Goal: Task Accomplishment & Management: Manage account settings

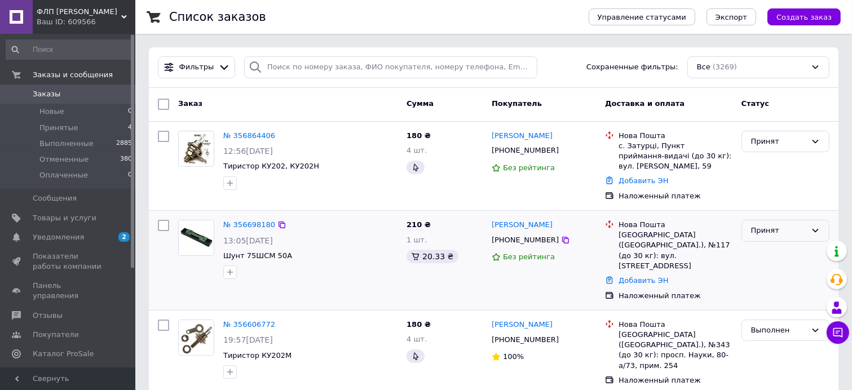
click at [817, 228] on icon at bounding box center [815, 230] width 9 height 9
click at [774, 254] on li "Выполнен" at bounding box center [785, 254] width 87 height 21
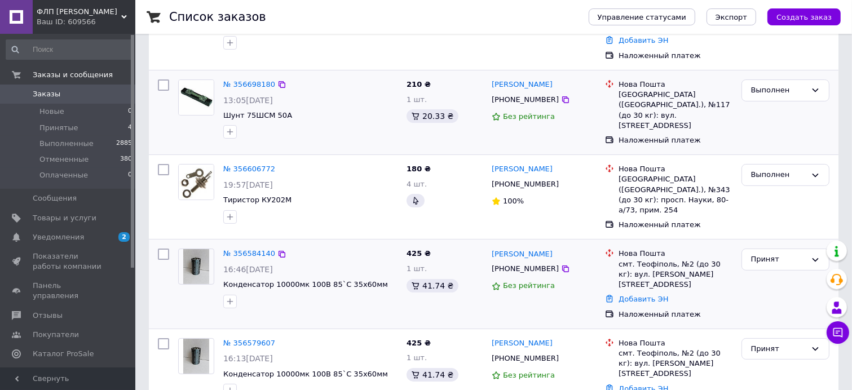
scroll to position [169, 0]
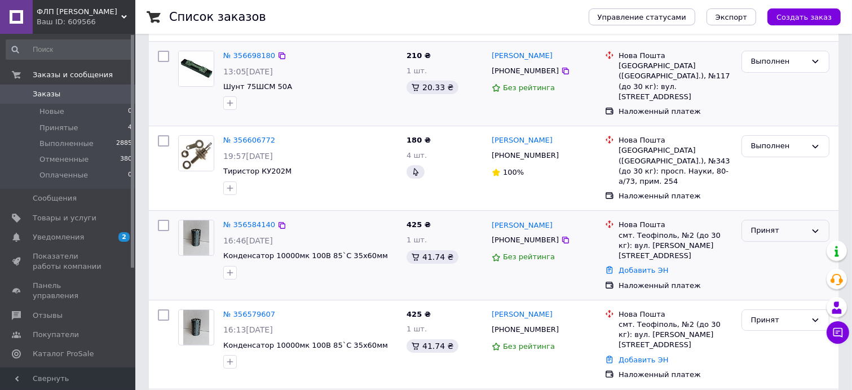
click at [813, 230] on icon at bounding box center [816, 231] width 6 height 3
click at [775, 244] on li "Выполнен" at bounding box center [785, 254] width 87 height 21
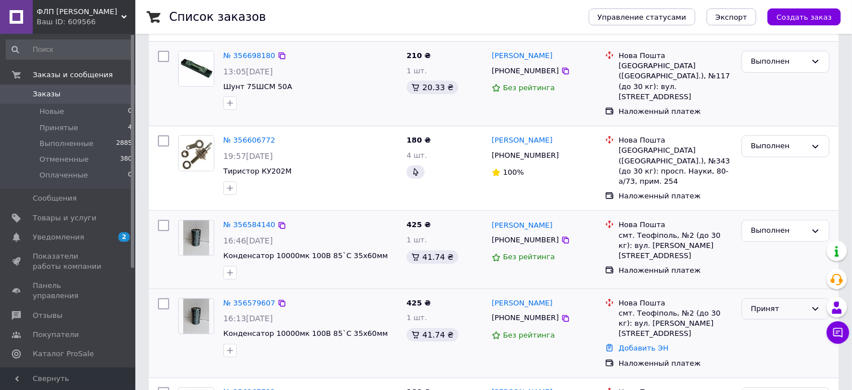
click at [813, 305] on icon at bounding box center [815, 309] width 9 height 9
click at [774, 343] on li "Отменен" at bounding box center [785, 353] width 87 height 21
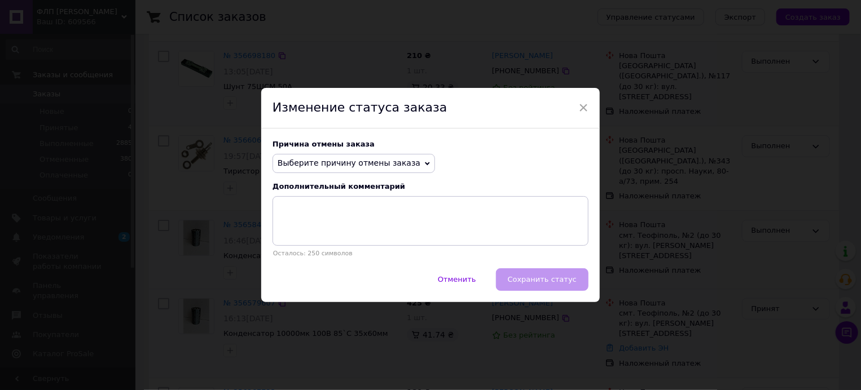
click at [409, 160] on span "Выберите причину отмены заказа" at bounding box center [353, 163] width 162 height 19
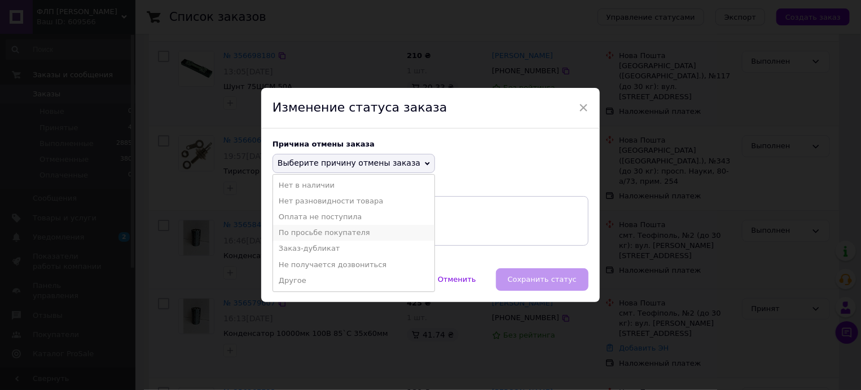
click at [354, 232] on li "По просьбе покупателя" at bounding box center [353, 233] width 161 height 16
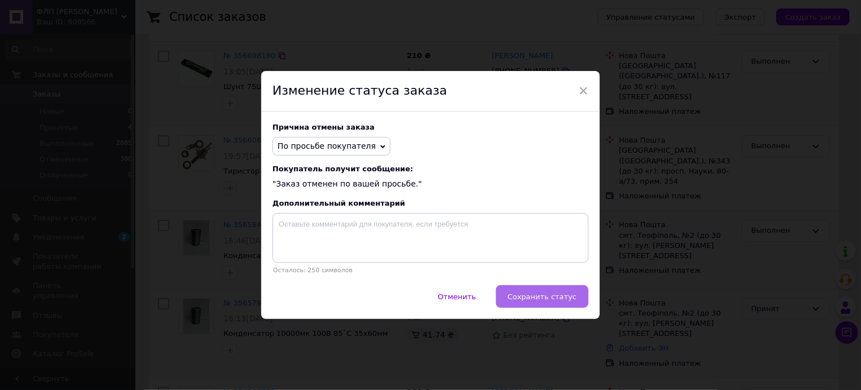
click at [515, 299] on button "Сохранить статус" at bounding box center [542, 296] width 93 height 23
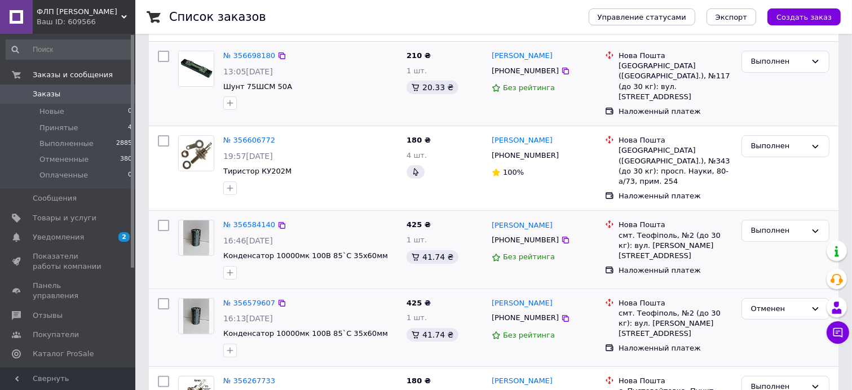
scroll to position [56, 0]
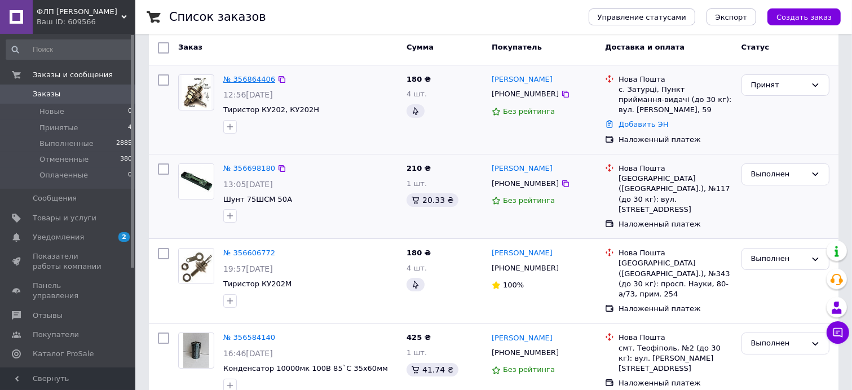
click at [244, 77] on link "№ 356864406" at bounding box center [249, 79] width 52 height 8
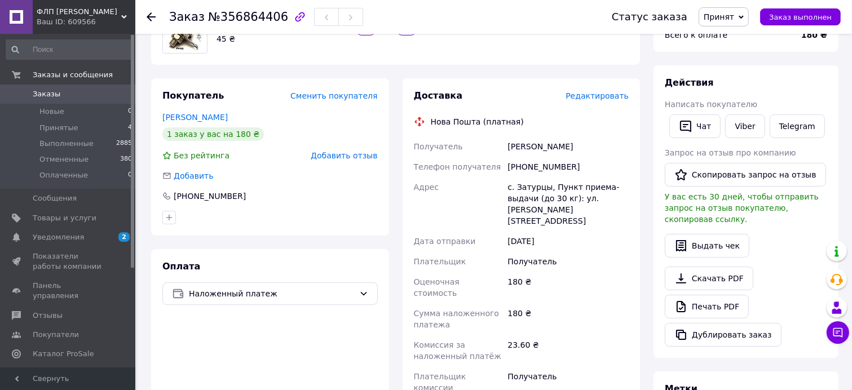
scroll to position [169, 0]
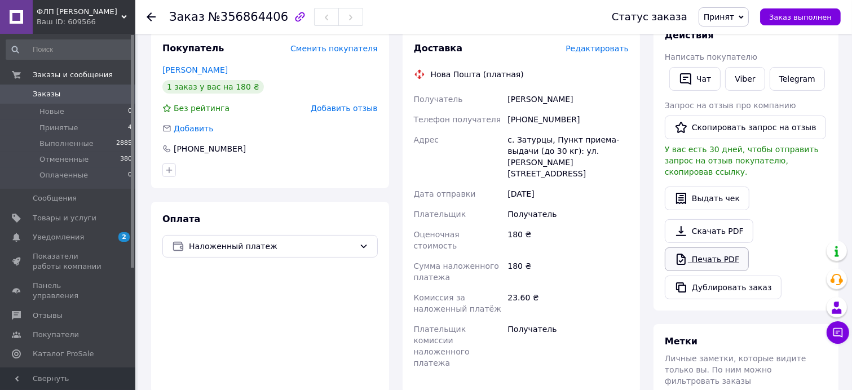
click at [701, 248] on link "Печать PDF" at bounding box center [707, 260] width 84 height 24
